Goal: Information Seeking & Learning: Learn about a topic

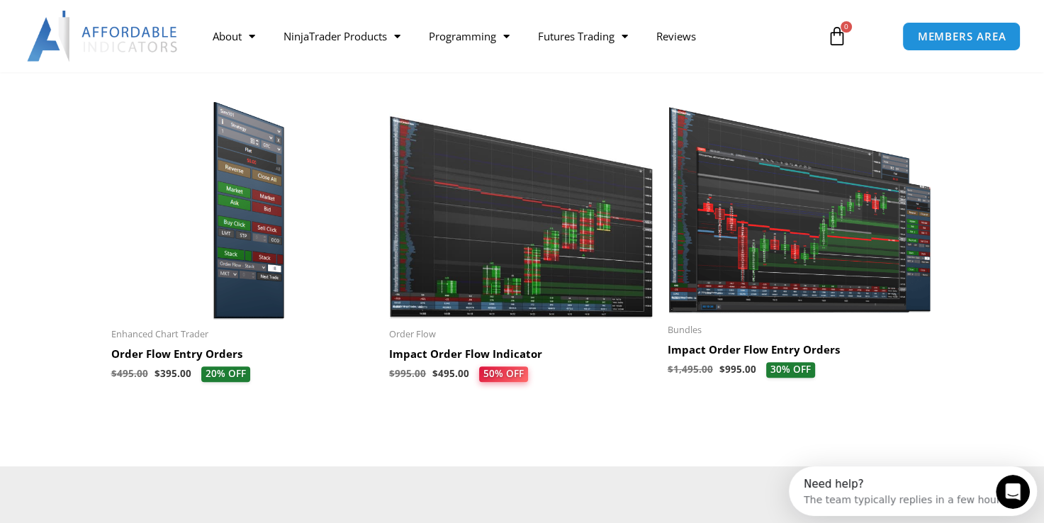
click at [793, 285] on img at bounding box center [799, 204] width 264 height 223
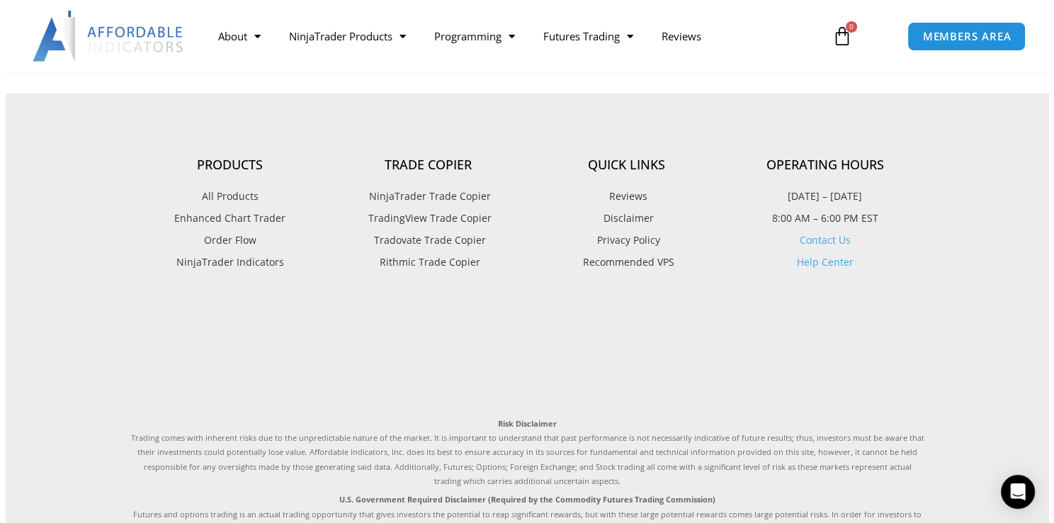
scroll to position [3043, 0]
